Goal: Find specific page/section: Find specific page/section

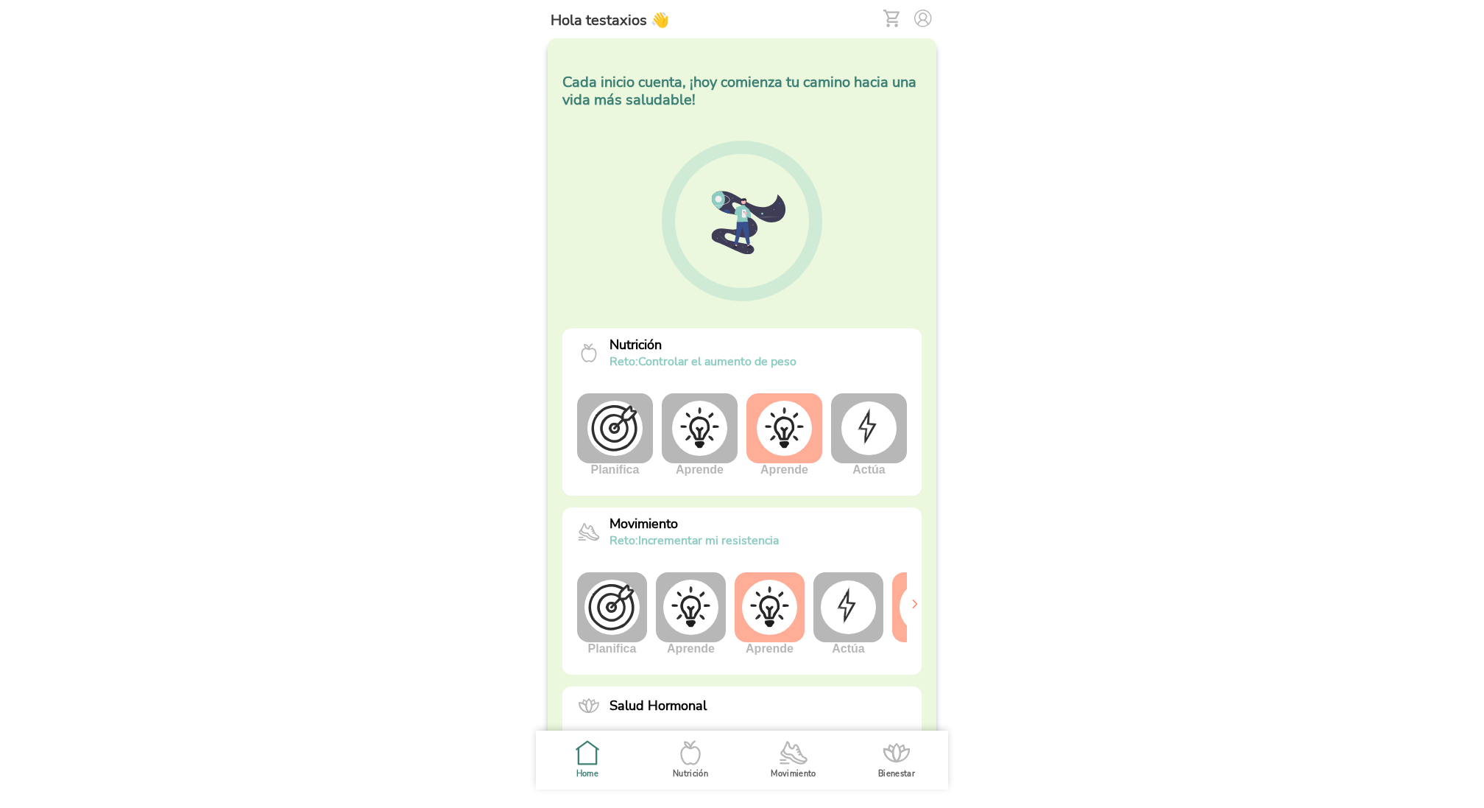
click at [867, 429] on img at bounding box center [869, 427] width 55 height 53
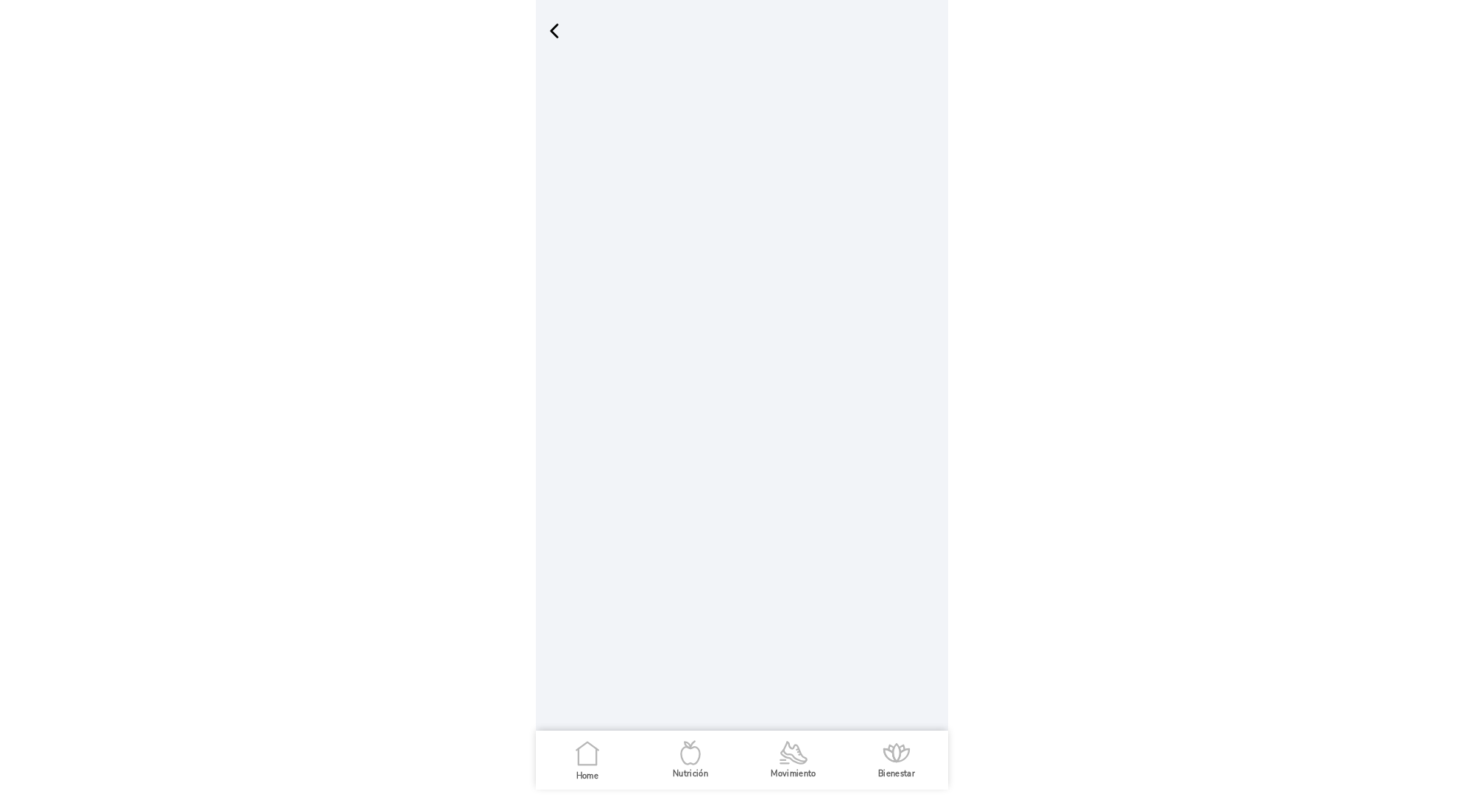
click at [561, 33] on span "button" at bounding box center [554, 31] width 22 height 22
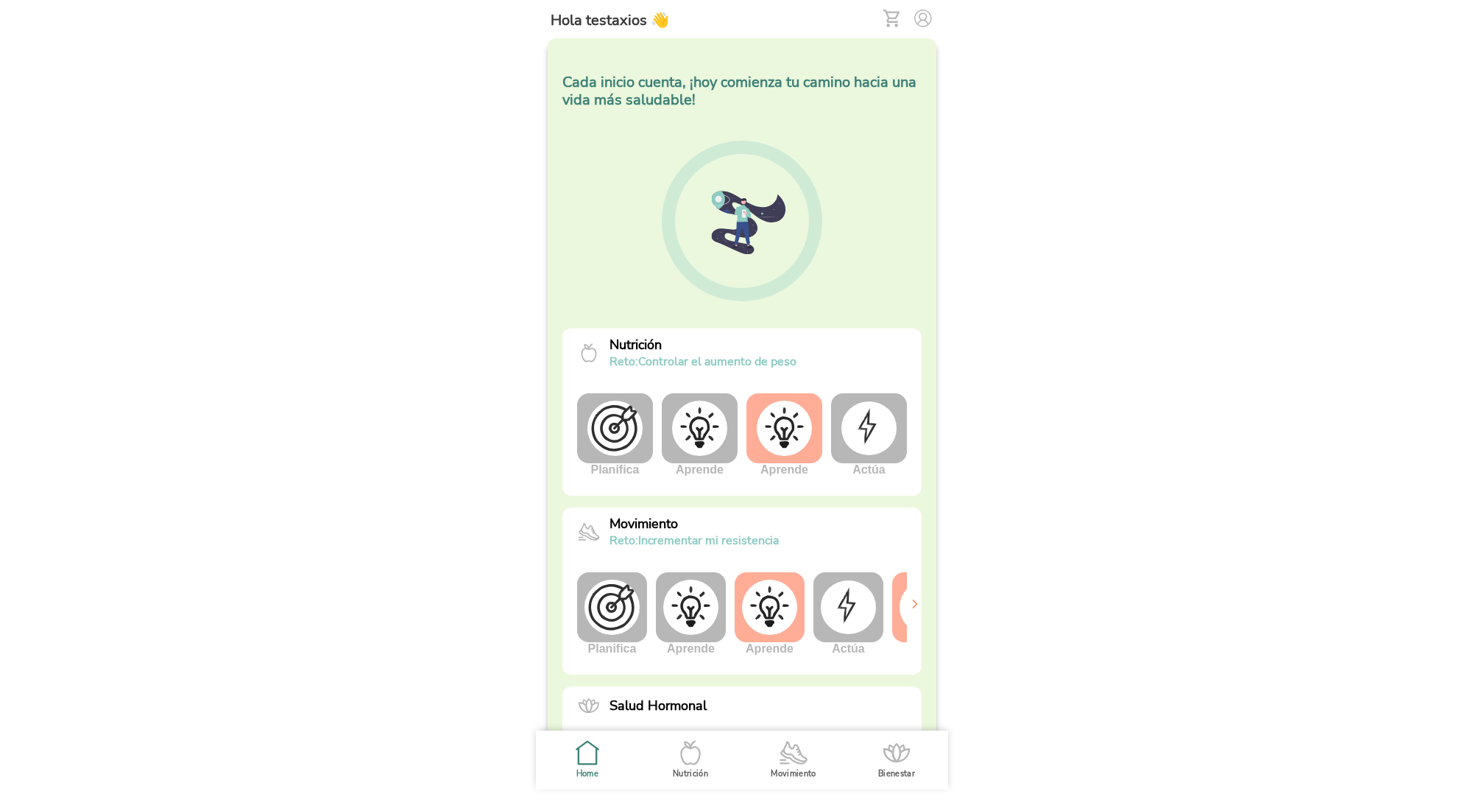
click at [859, 429] on img at bounding box center [869, 427] width 55 height 53
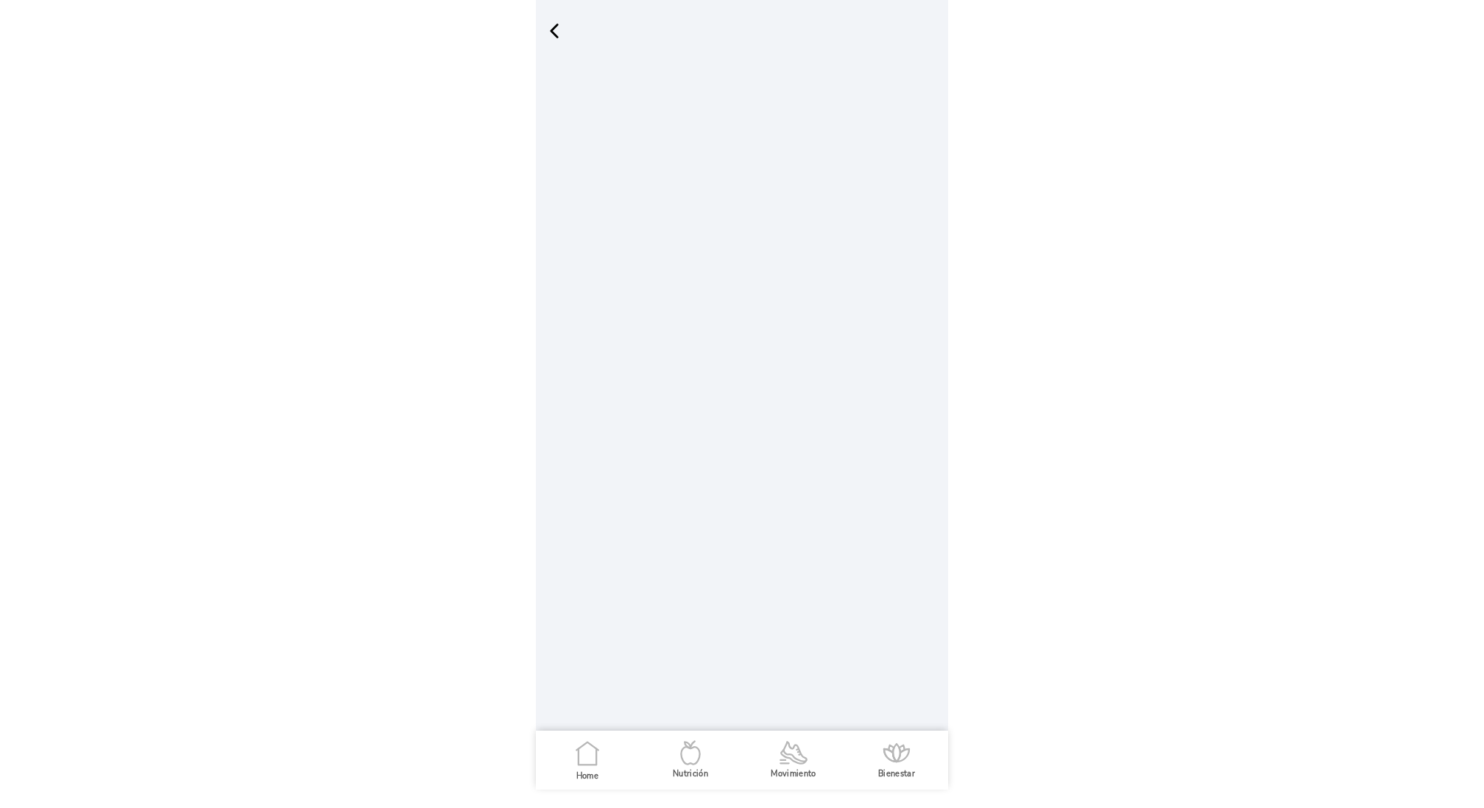
click at [559, 34] on span "button" at bounding box center [554, 31] width 22 height 22
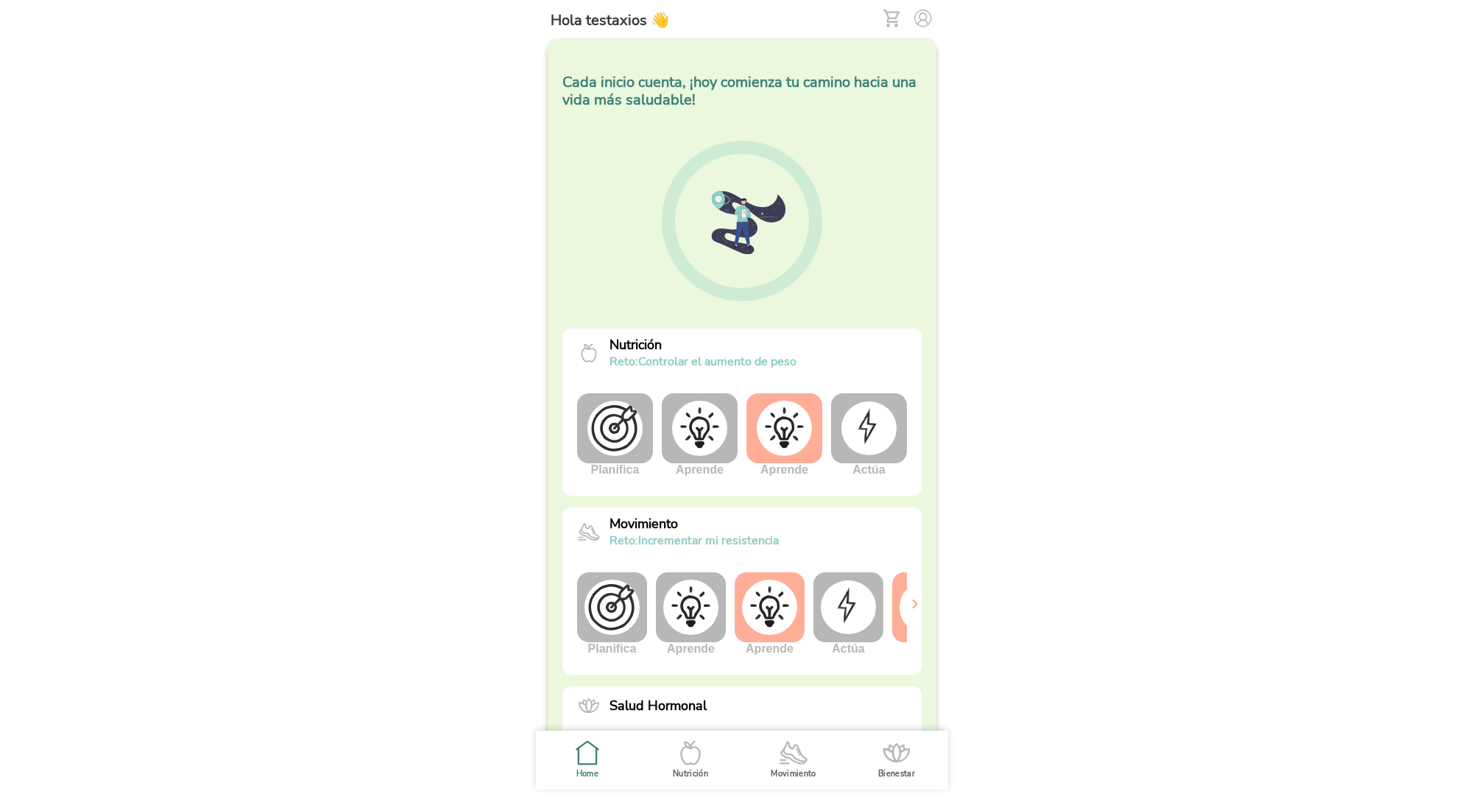
click at [870, 441] on img at bounding box center [869, 427] width 55 height 53
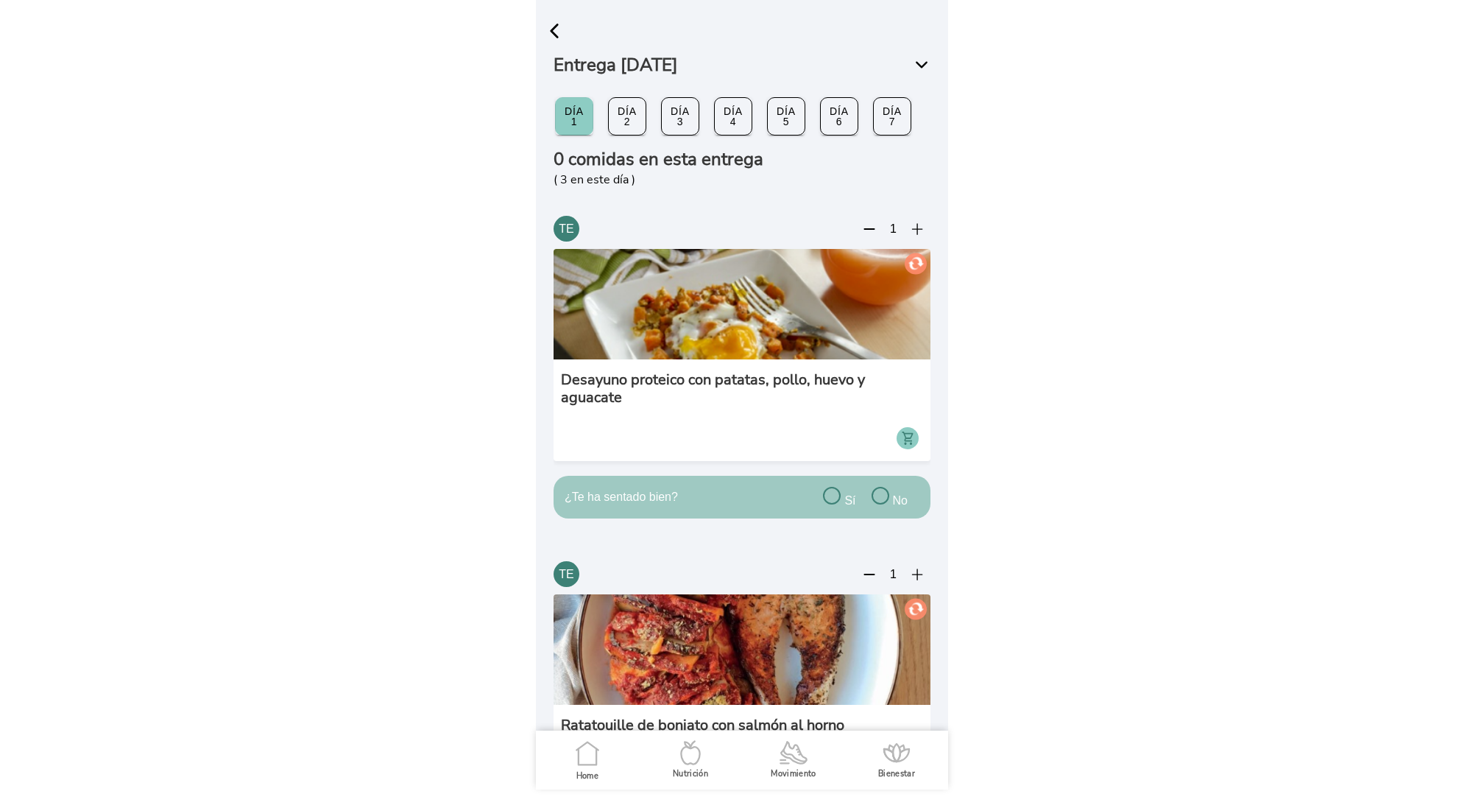
click at [554, 38] on span "button" at bounding box center [554, 31] width 22 height 22
